Goal: Navigation & Orientation: Understand site structure

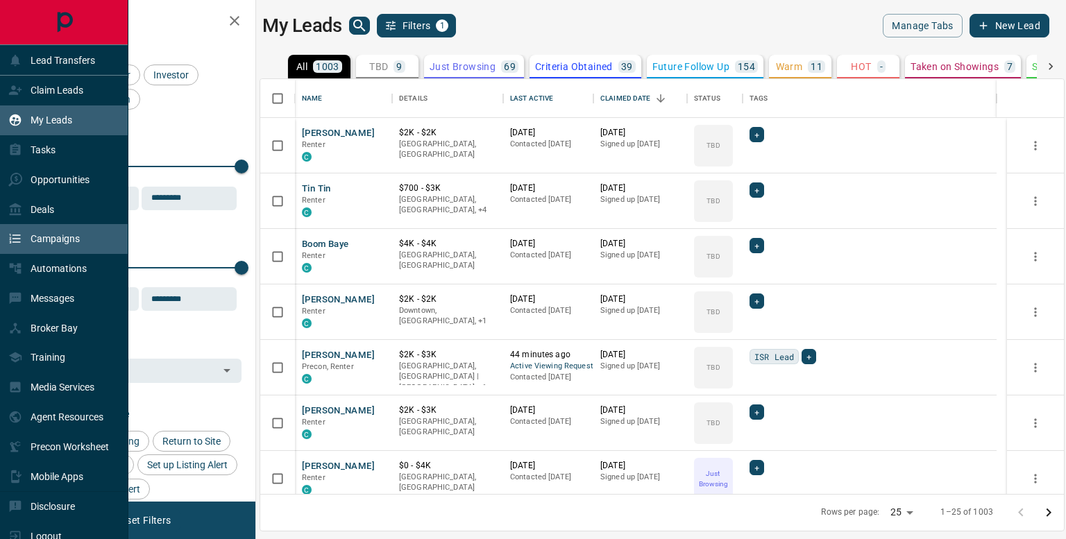
click at [71, 235] on p "Campaigns" at bounding box center [55, 238] width 49 height 11
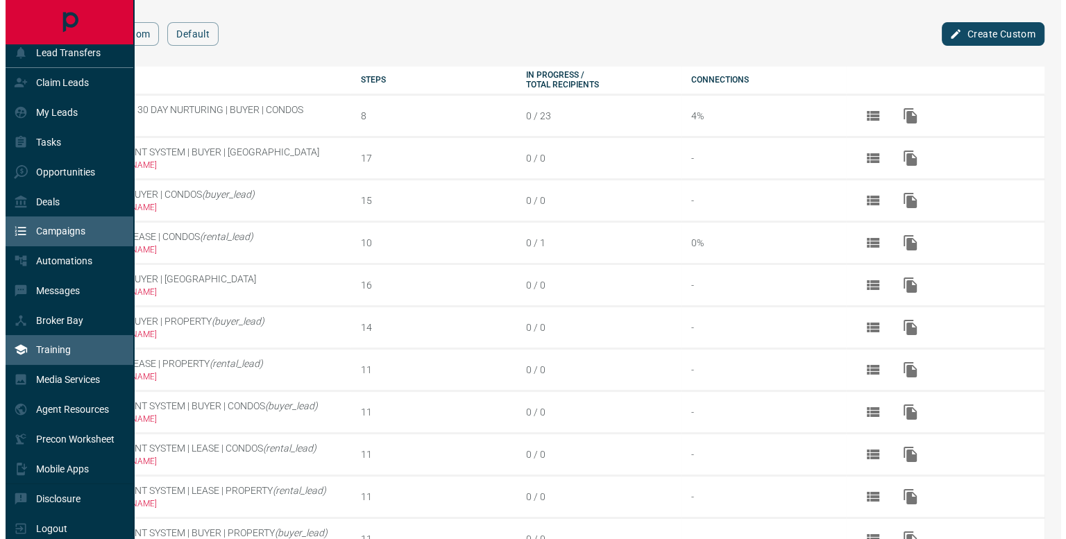
scroll to position [12, 0]
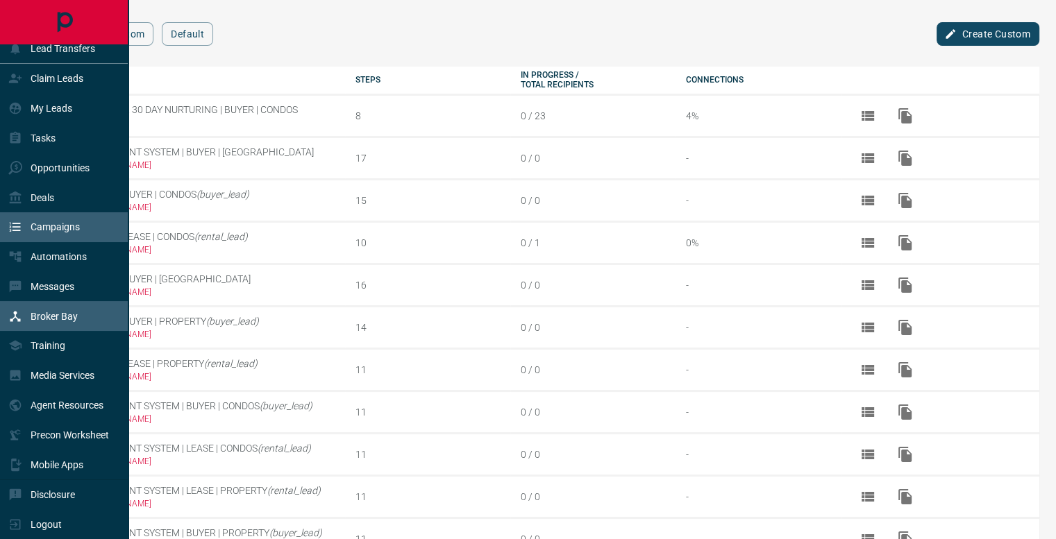
click at [78, 320] on p "Broker Bay" at bounding box center [54, 316] width 47 height 11
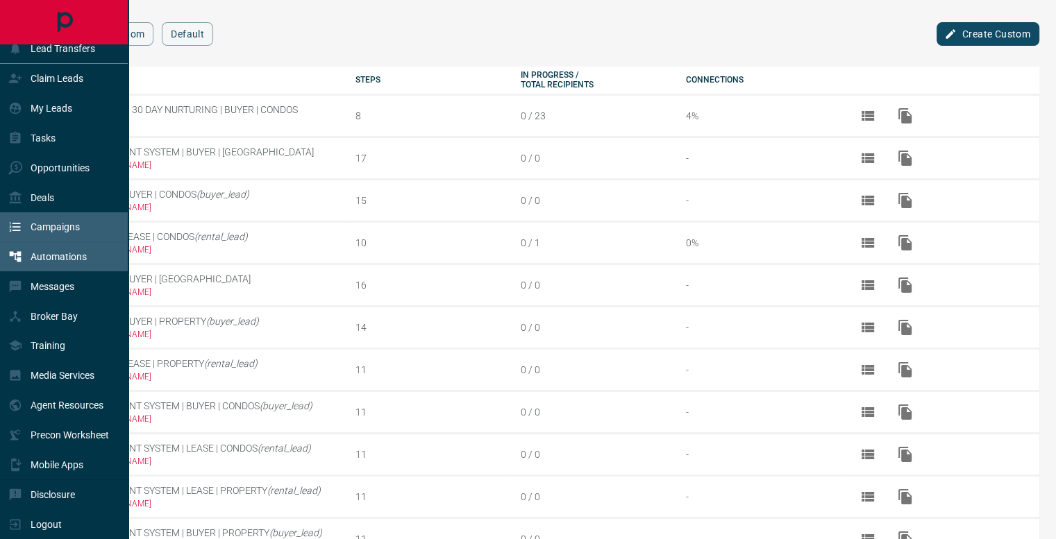
click at [67, 257] on p "Automations" at bounding box center [59, 256] width 56 height 11
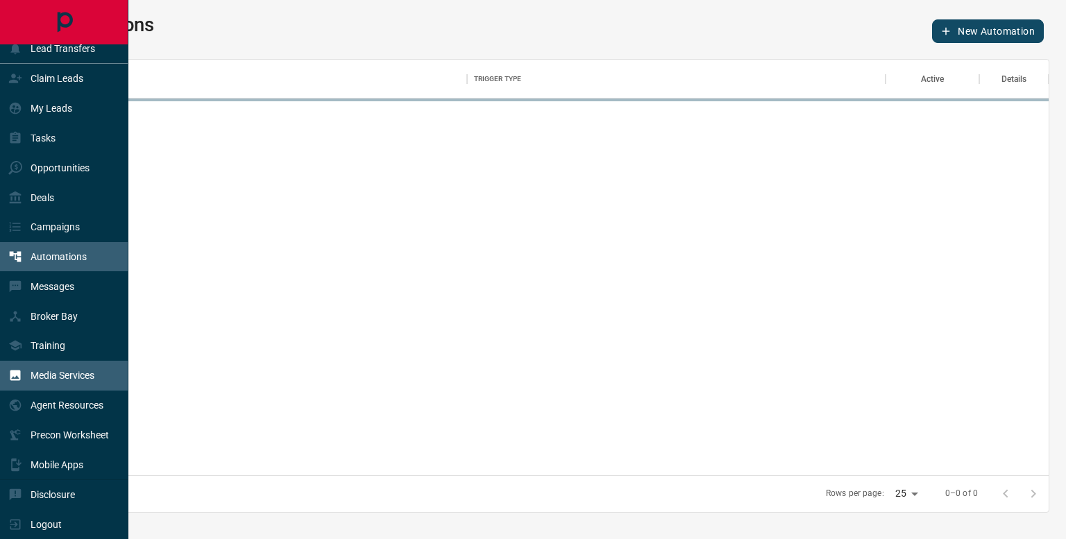
scroll to position [405, 991]
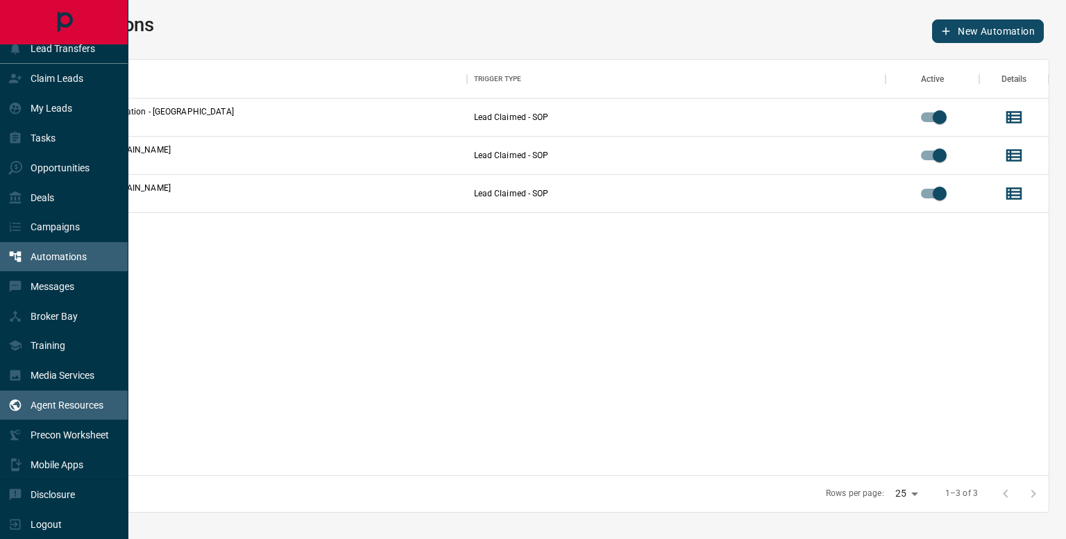
click at [83, 404] on p "Agent Resources" at bounding box center [67, 405] width 73 height 11
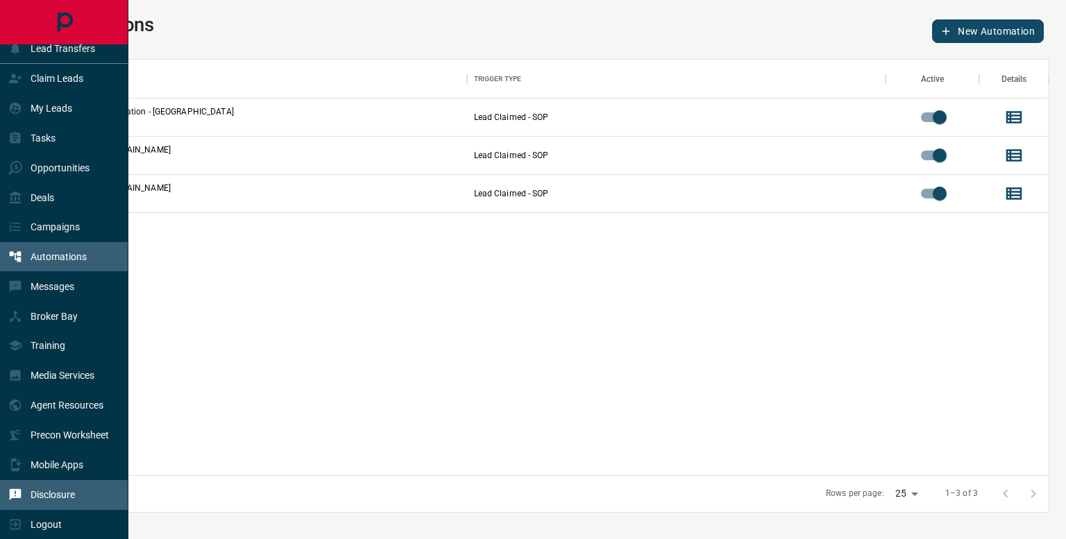
click at [65, 498] on p "Disclosure" at bounding box center [53, 494] width 44 height 11
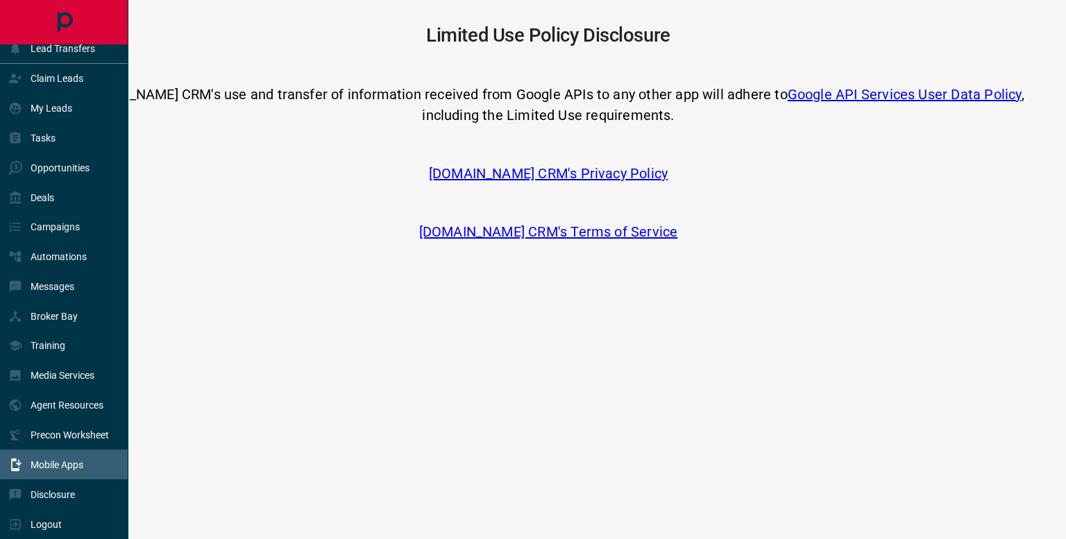
click at [55, 460] on p "Mobile Apps" at bounding box center [57, 465] width 53 height 11
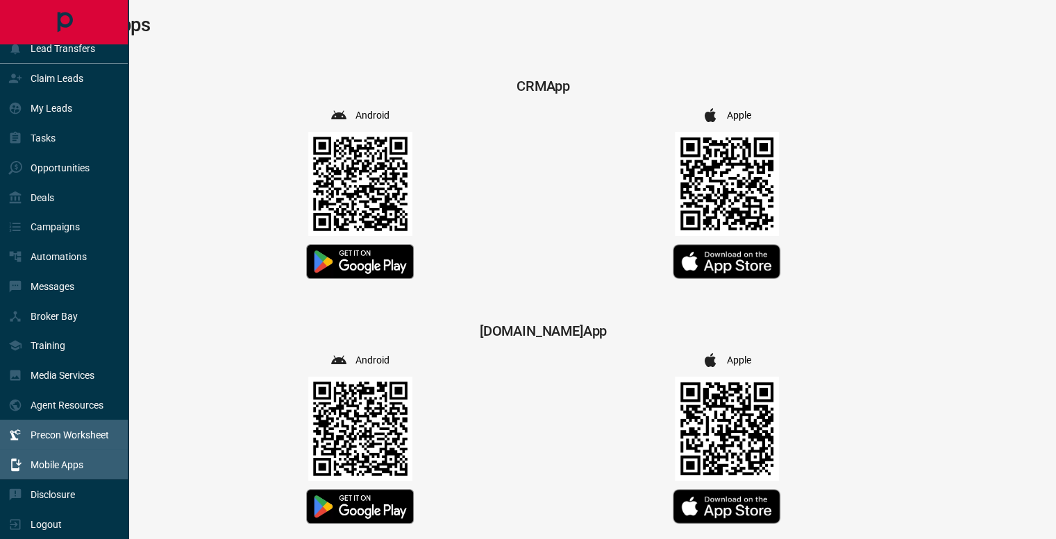
click at [47, 435] on p "Precon Worksheet" at bounding box center [70, 435] width 78 height 11
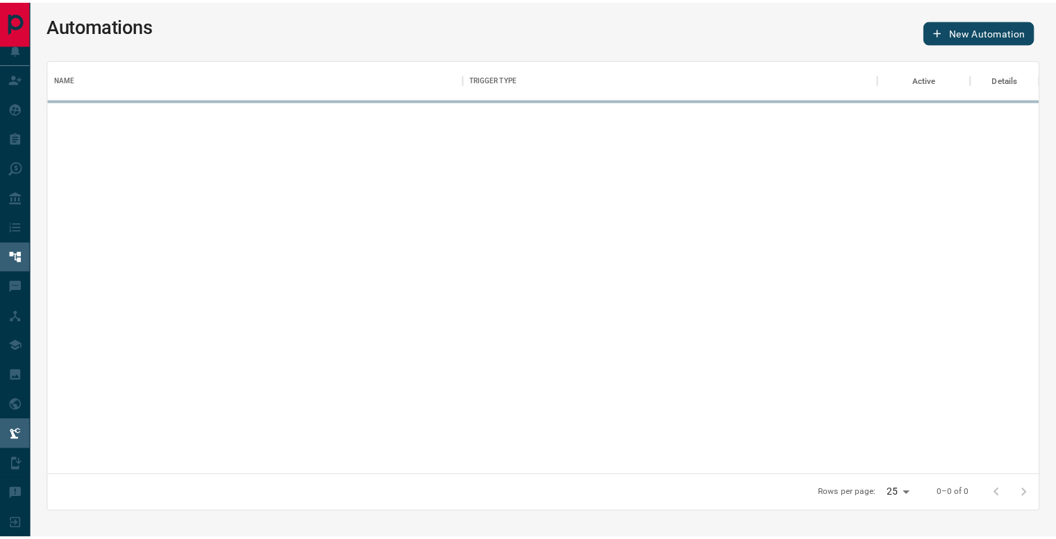
scroll to position [405, 991]
